Goal: Register for event/course

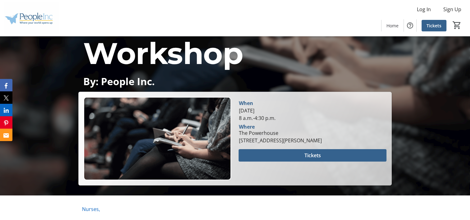
scroll to position [99, 0]
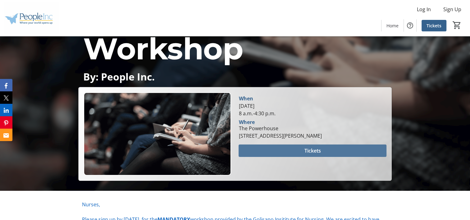
click at [305, 152] on span "Tickets" at bounding box center [312, 150] width 16 height 7
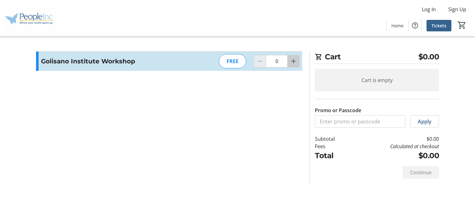
click at [294, 61] on mat-icon "Increment by one" at bounding box center [293, 60] width 7 height 7
type input "1"
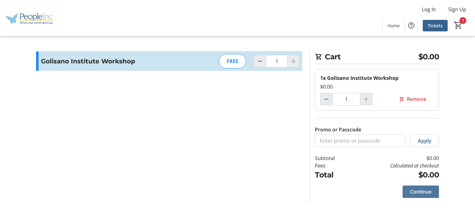
click at [421, 191] on span "Continue" at bounding box center [420, 191] width 21 height 7
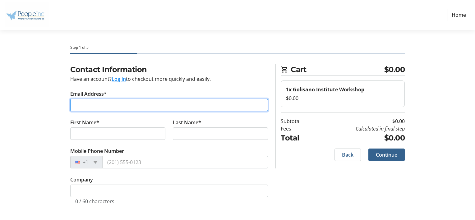
click at [118, 106] on input "Email Address*" at bounding box center [169, 105] width 198 height 12
type input "n"
type input "d"
type input "[EMAIL_ADDRESS][DOMAIN_NAME]"
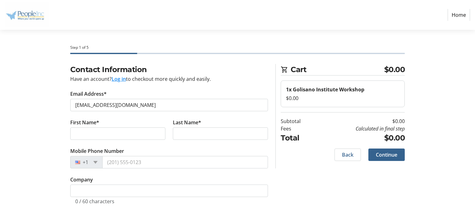
click at [49, 133] on div "Contact Information Have an account? Log in to checkout more quickly and easily…" at bounding box center [237, 141] width 410 height 155
click at [82, 132] on input "First Name*" at bounding box center [117, 133] width 95 height 12
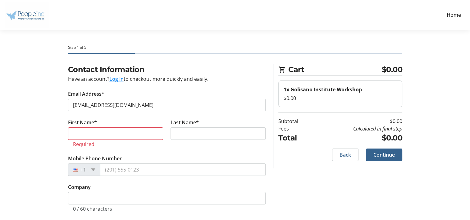
click at [44, 128] on div "Contact Information Have an account? Log in to checkout more quickly and easily…" at bounding box center [235, 145] width 410 height 163
click at [81, 133] on input "First Name*" at bounding box center [115, 133] width 95 height 12
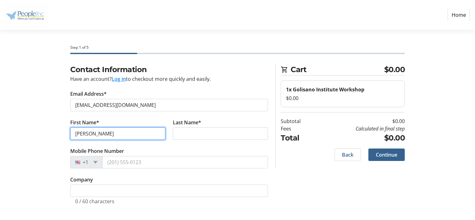
type input "[PERSON_NAME]"
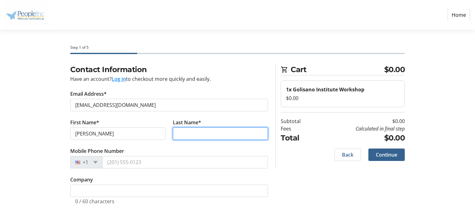
click at [199, 138] on input "Last Name*" at bounding box center [220, 133] width 95 height 12
type input "[PERSON_NAME]"
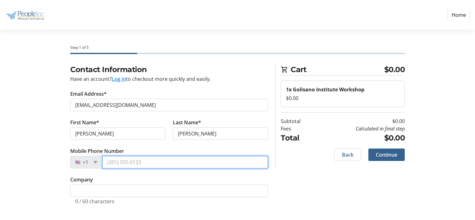
click at [125, 163] on input "Mobile Phone Number" at bounding box center [185, 162] width 166 height 12
type input "[PHONE_NUMBER]"
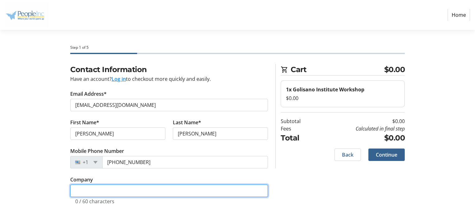
click at [85, 188] on input "Company" at bounding box center [169, 191] width 198 height 12
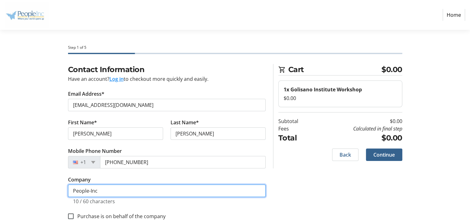
scroll to position [12, 0]
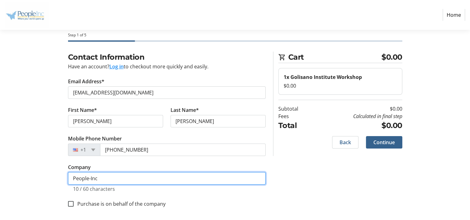
type input "People-Inc"
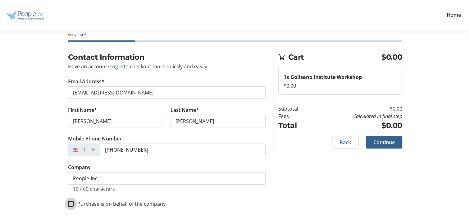
drag, startPoint x: 472, startPoint y: 216, endPoint x: 70, endPoint y: 206, distance: 402.4
click at [70, 206] on input "Purchase is on behalf of the company" at bounding box center [71, 204] width 6 height 6
checkbox input "true"
click at [389, 145] on span "Continue" at bounding box center [383, 142] width 21 height 7
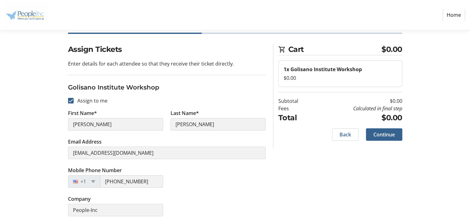
scroll to position [24, 0]
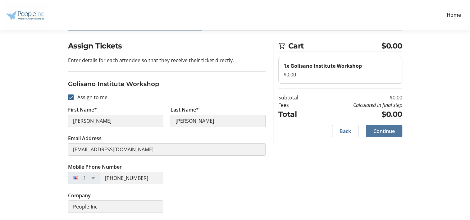
click at [398, 130] on span at bounding box center [384, 131] width 36 height 15
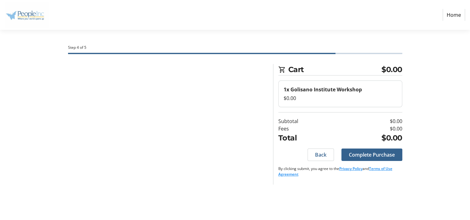
scroll to position [0, 0]
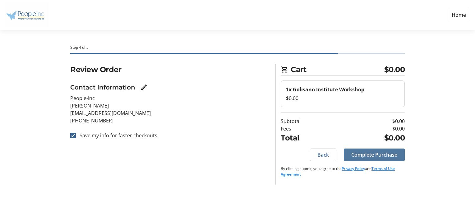
click at [358, 157] on span "Complete Purchase" at bounding box center [374, 154] width 46 height 7
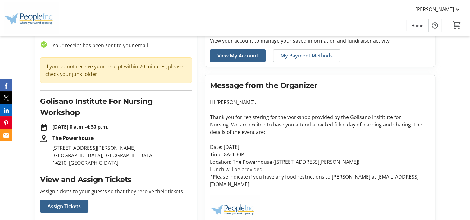
scroll to position [47, 0]
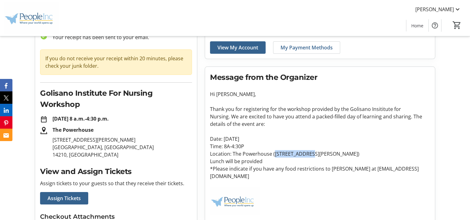
drag, startPoint x: 275, startPoint y: 152, endPoint x: 306, endPoint y: 154, distance: 31.4
click at [306, 154] on p "Location: The Powerhouse ([STREET_ADDRESS][PERSON_NAME])" at bounding box center [320, 153] width 220 height 7
drag, startPoint x: 306, startPoint y: 154, endPoint x: 310, endPoint y: 143, distance: 11.5
drag, startPoint x: 310, startPoint y: 143, endPoint x: 290, endPoint y: 154, distance: 23.1
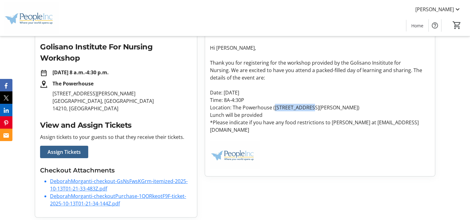
scroll to position [95, 0]
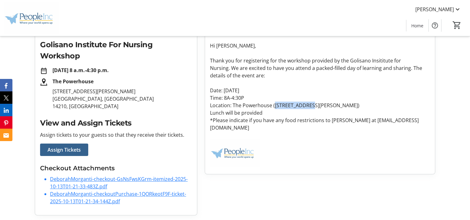
click at [112, 179] on link "DeborahMorganti-checkout-GsNsFwsKGrm-itemized-2025-10-13T01-21-33-483Z.pdf" at bounding box center [119, 183] width 138 height 14
click at [75, 196] on link "DeborahMorganti-checkoutPurchase-1QORkeotF9F-ticket-2025-10-13T01-21-34-144Z.pdf" at bounding box center [118, 197] width 136 height 14
